Goal: Task Accomplishment & Management: Use online tool/utility

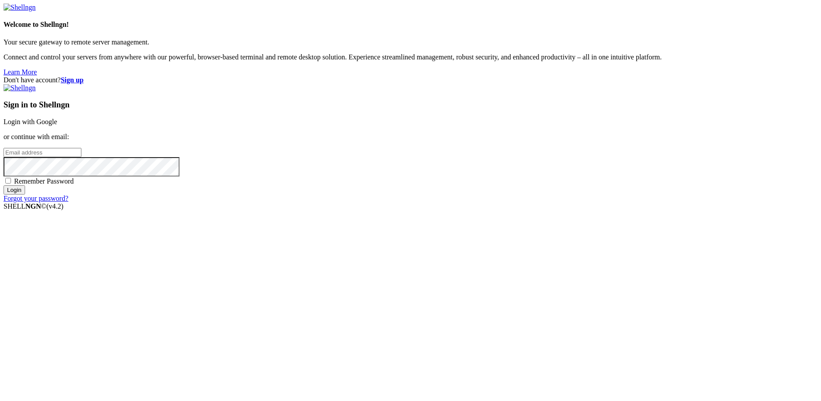
click at [57, 125] on link "Login with Google" at bounding box center [31, 121] width 54 height 7
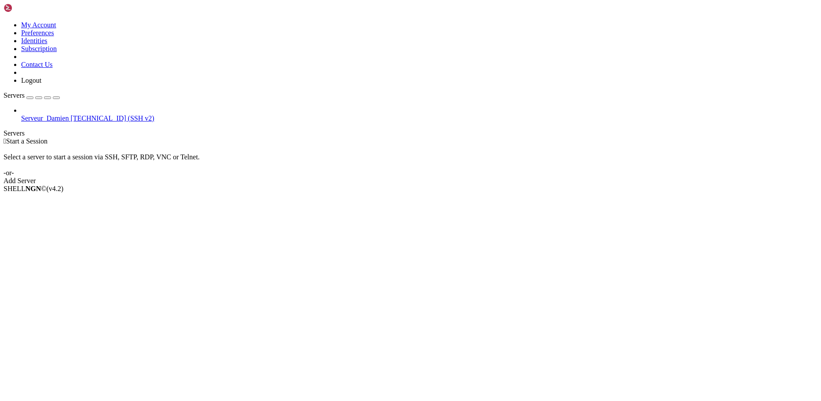
click at [56, 114] on span "Serveur_Damien" at bounding box center [45, 117] width 48 height 7
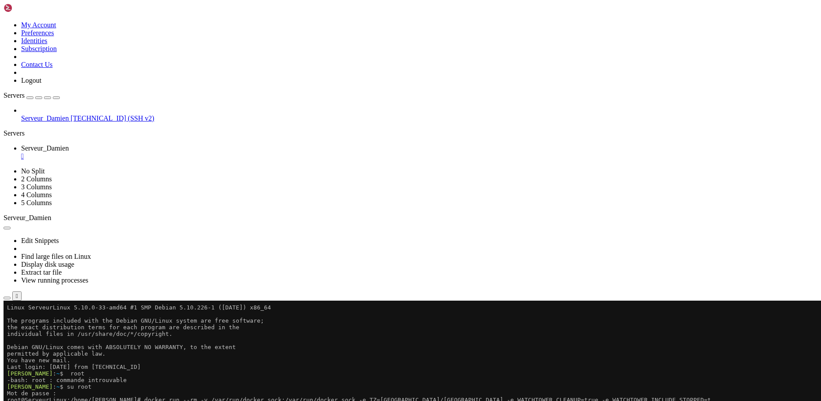
click at [108, 395] on x-row "Mot de passe :" at bounding box center [358, 393] width 703 height 7
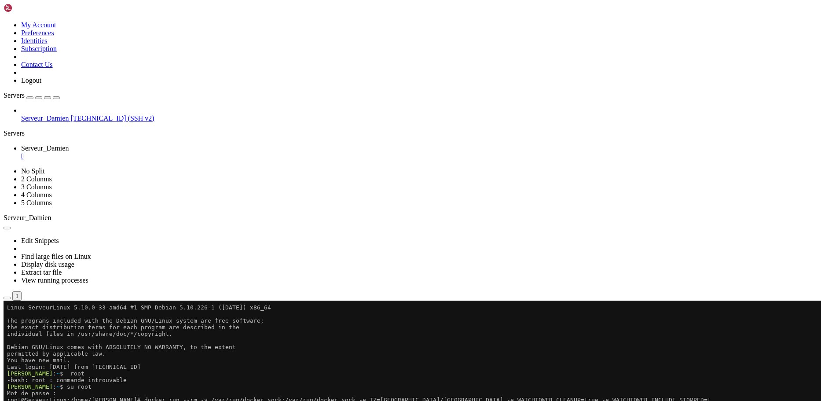
click at [60, 400] on x-row "outrrr -e WATCHTOWER_NOTIFICATION_URL=telegram://5004885868:AAHciU-6_5kiT6MSHC7…" at bounding box center [358, 406] width 703 height 7
drag, startPoint x: 62, startPoint y: 408, endPoint x: 159, endPoint y: 503, distance: 135.9
